Goal: Transaction & Acquisition: Purchase product/service

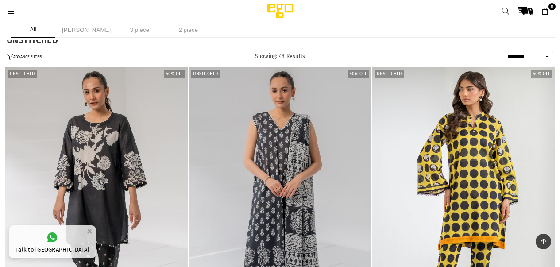
select select "******"
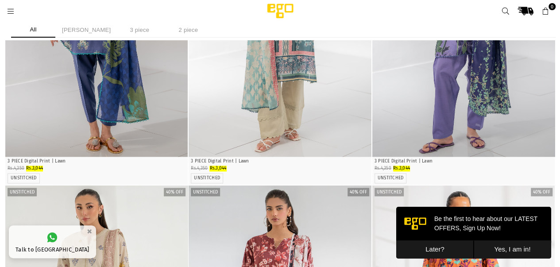
scroll to position [598, 0]
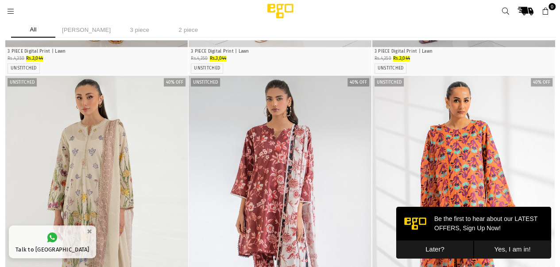
click at [90, 192] on img "1 / 3" at bounding box center [96, 213] width 183 height 275
click at [179, 32] on li "2 piece" at bounding box center [188, 30] width 44 height 16
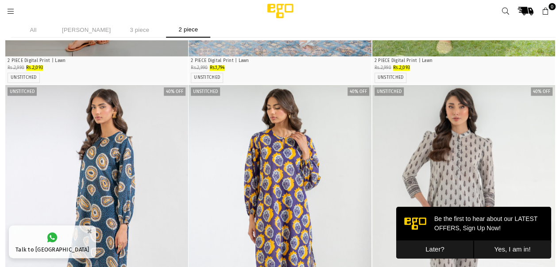
scroll to position [592, 0]
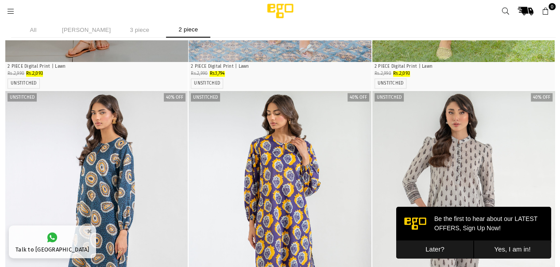
click at [129, 31] on li "3 piece" at bounding box center [139, 30] width 44 height 16
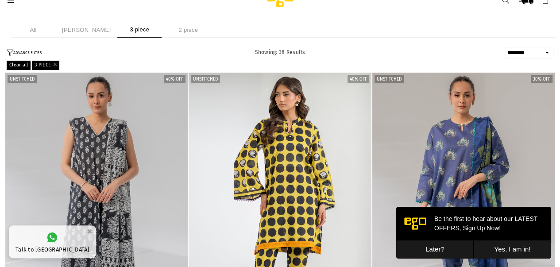
scroll to position [7, 0]
